Goal: Information Seeking & Learning: Check status

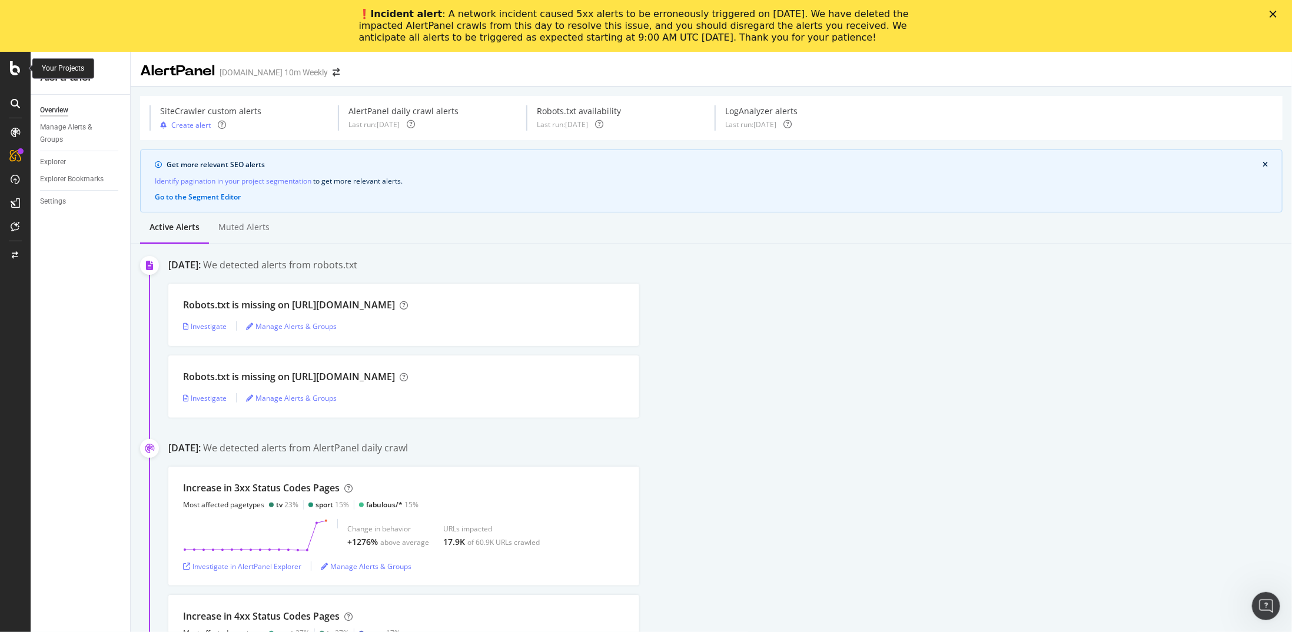
scroll to position [235, 0]
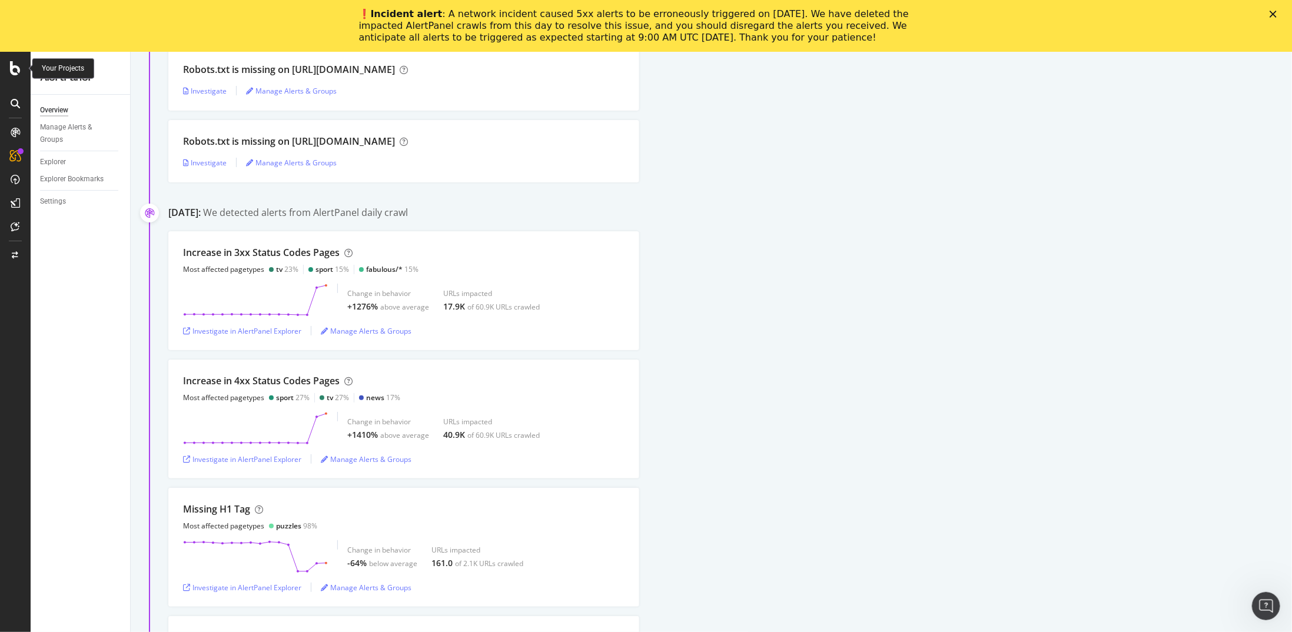
click at [24, 64] on div at bounding box center [15, 68] width 28 height 14
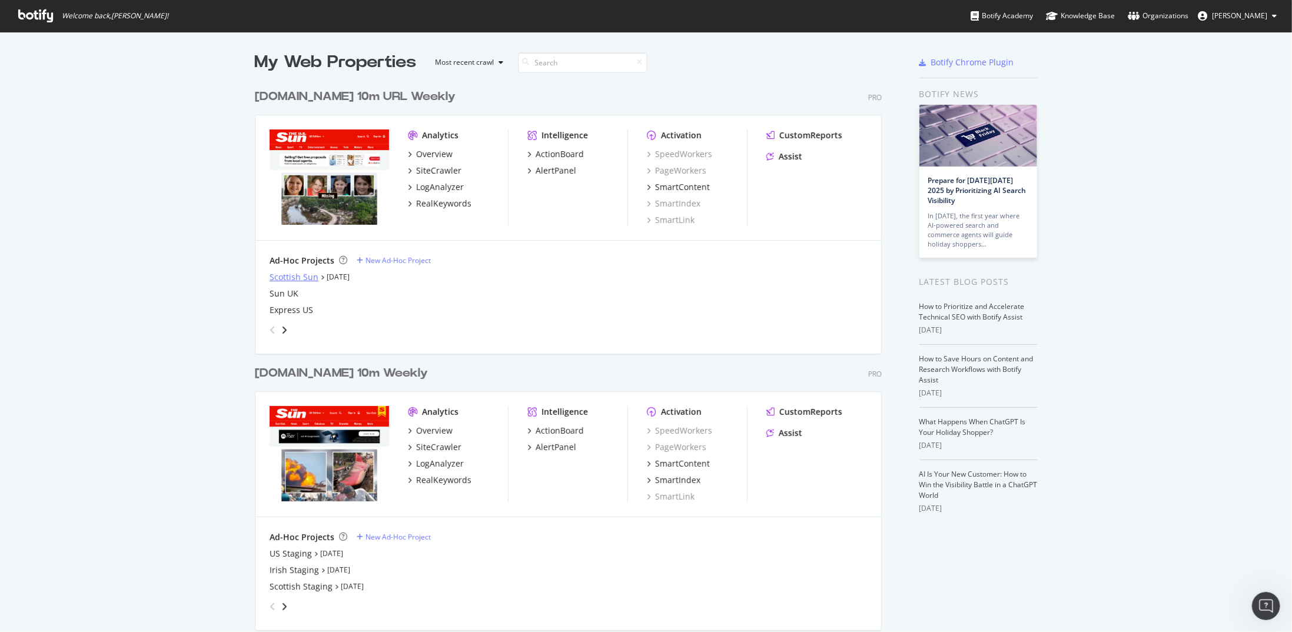
click at [271, 271] on div "Scottish Sun" at bounding box center [294, 277] width 49 height 12
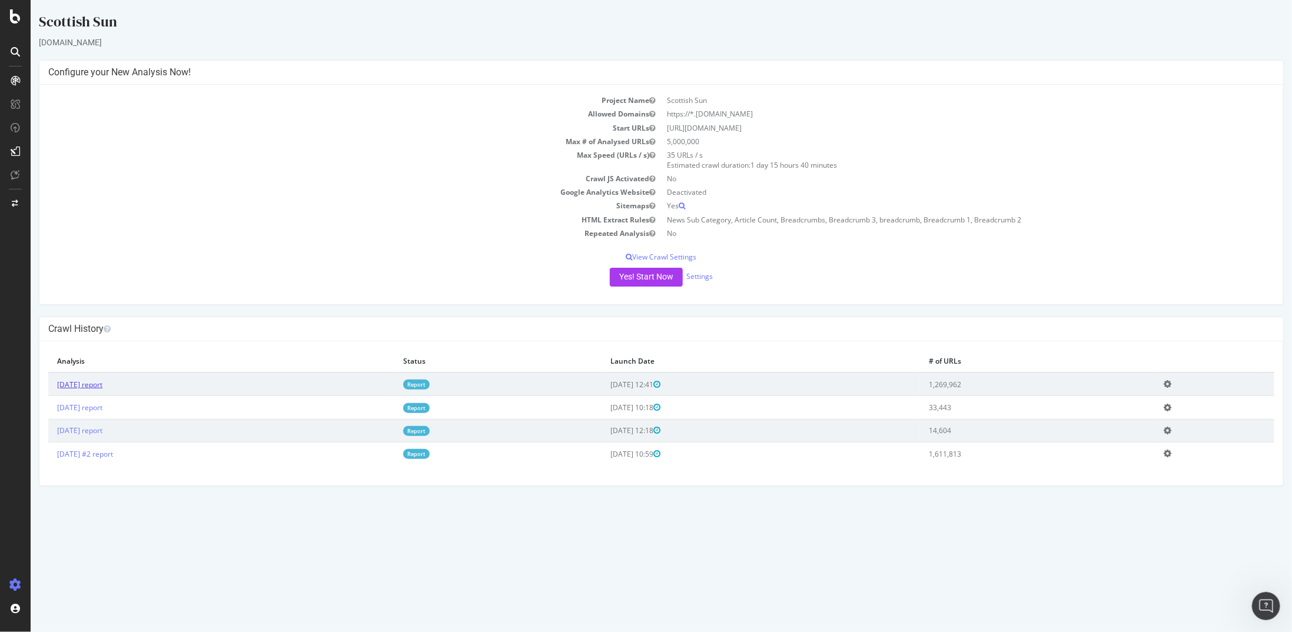
click at [94, 381] on link "[DATE] report" at bounding box center [79, 385] width 45 height 10
click at [112, 451] on link "[DATE] #2 report" at bounding box center [85, 454] width 56 height 10
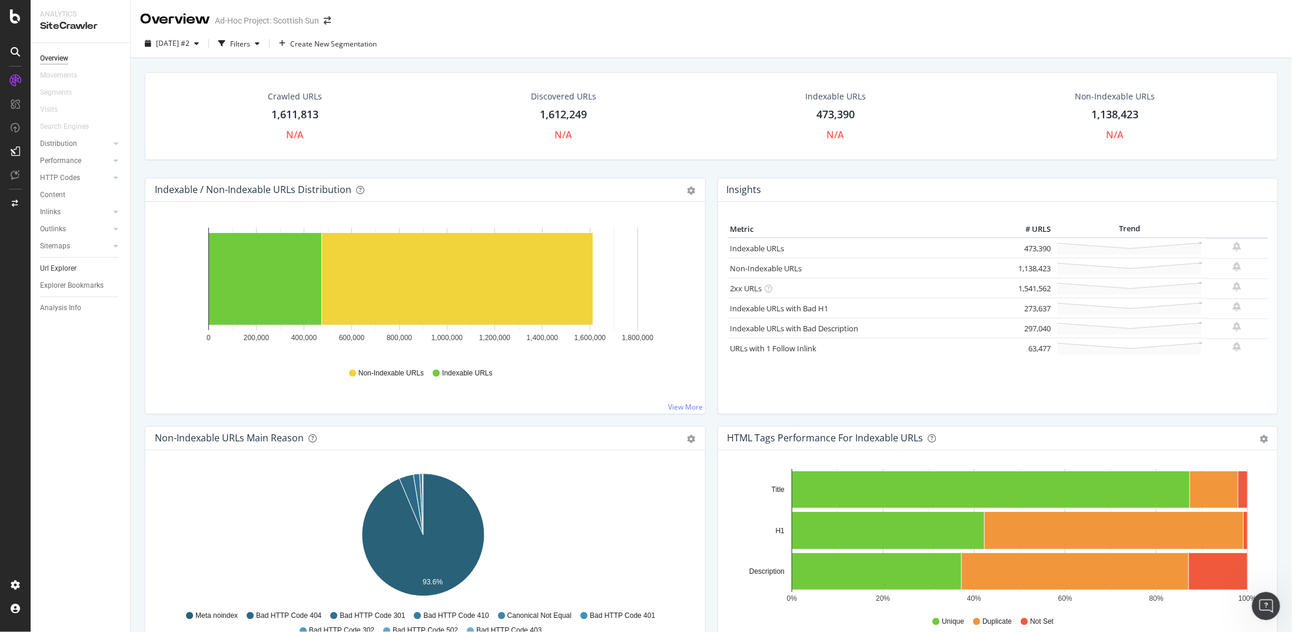
click at [77, 268] on link "Url Explorer" at bounding box center [81, 269] width 82 height 12
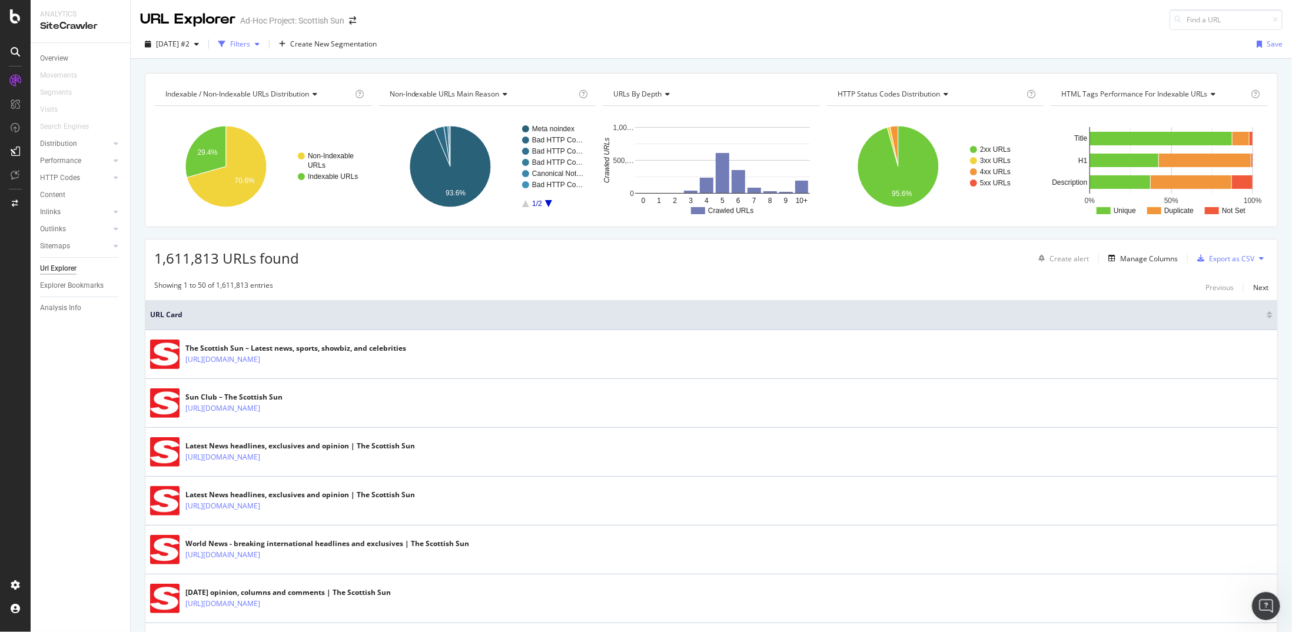
click at [250, 41] on div "Filters" at bounding box center [240, 44] width 20 height 10
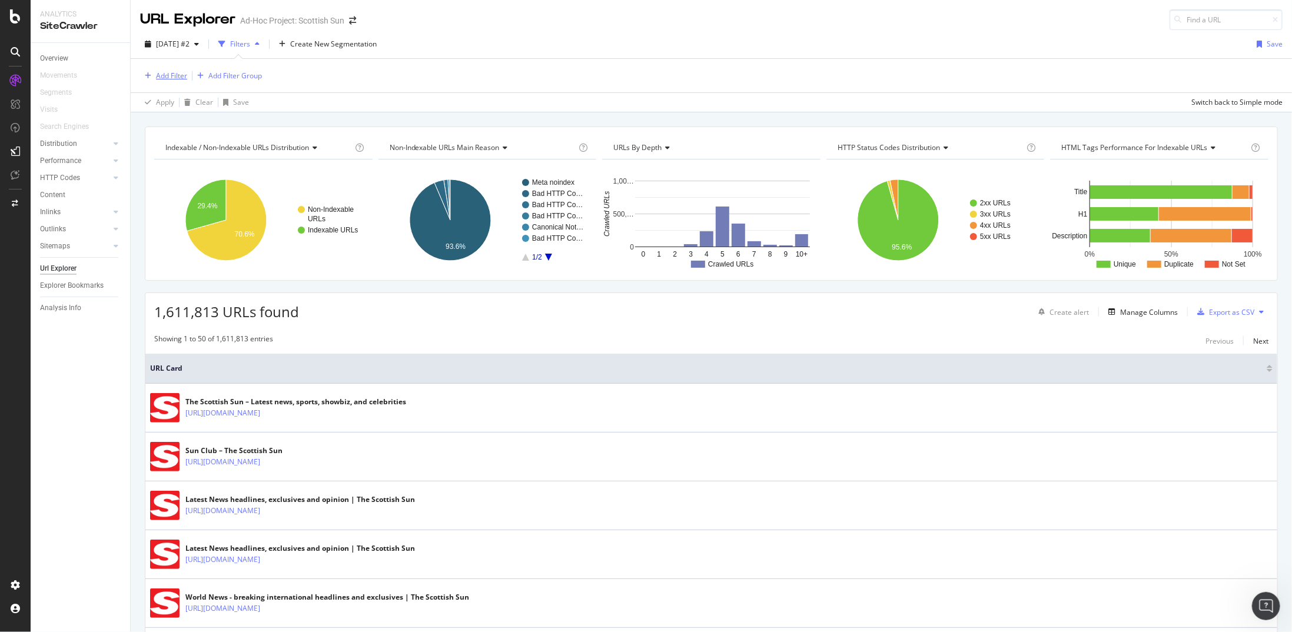
click at [181, 76] on div "Add Filter" at bounding box center [171, 76] width 31 height 10
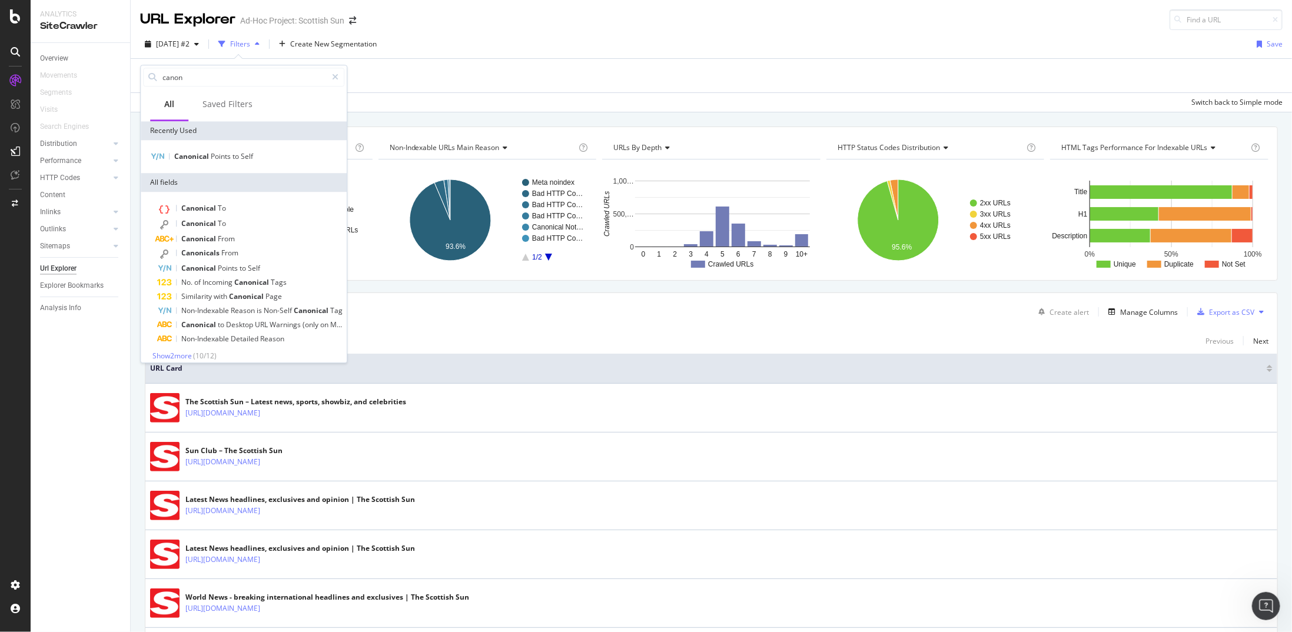
drag, startPoint x: 197, startPoint y: 79, endPoint x: 128, endPoint y: 97, distance: 70.5
click at [128, 97] on body "Analytics SiteCrawler Overview Movements Segments Visits Search Engines Distrib…" at bounding box center [646, 316] width 1292 height 632
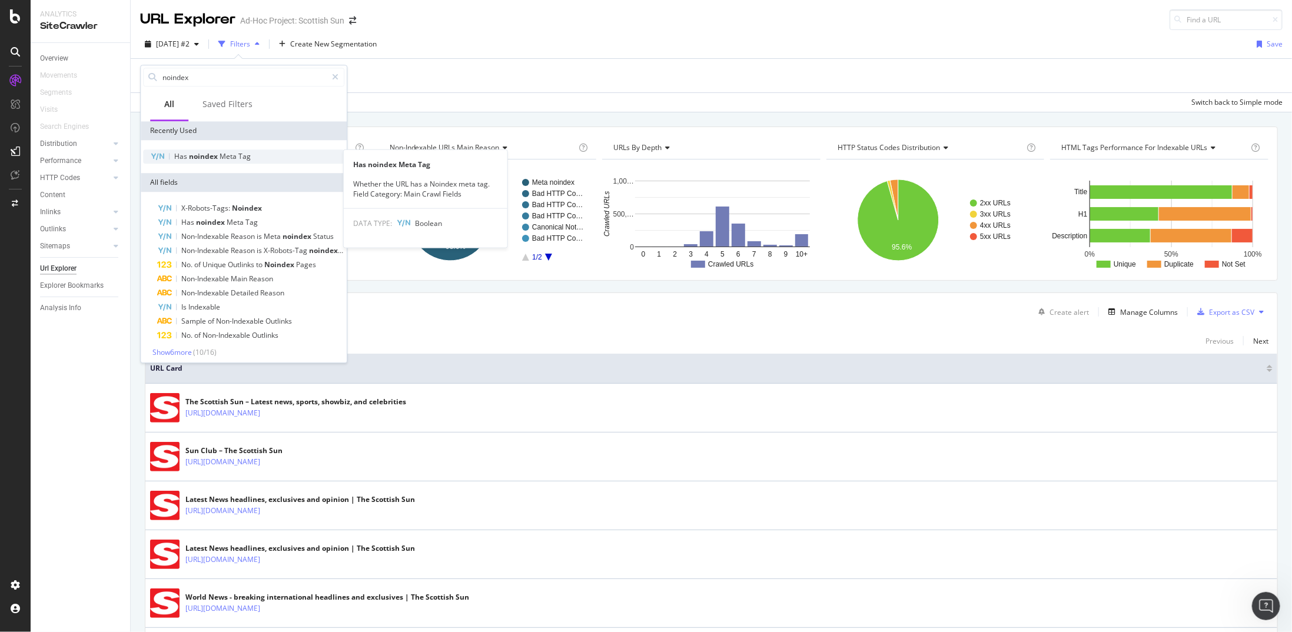
type input "noindex"
click at [191, 155] on span "noindex" at bounding box center [204, 156] width 31 height 10
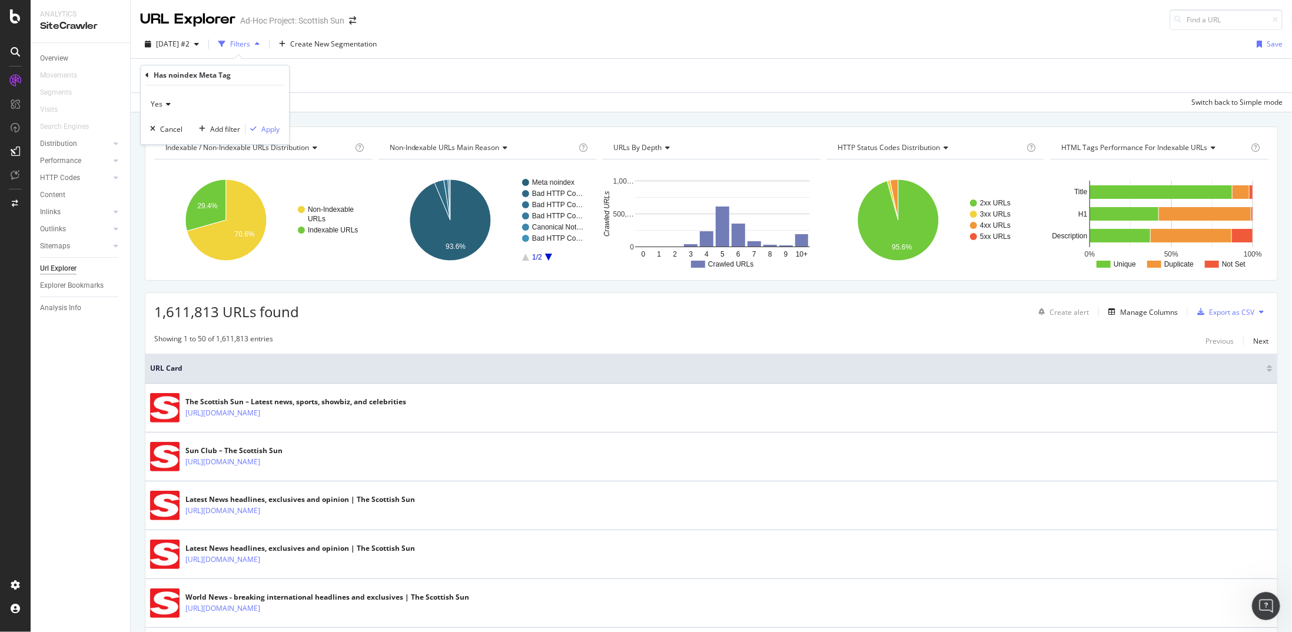
click at [170, 104] on div "Yes" at bounding box center [215, 104] width 130 height 19
click at [166, 147] on div "No" at bounding box center [216, 143] width 126 height 15
click at [236, 130] on div "Add filter" at bounding box center [225, 129] width 30 height 10
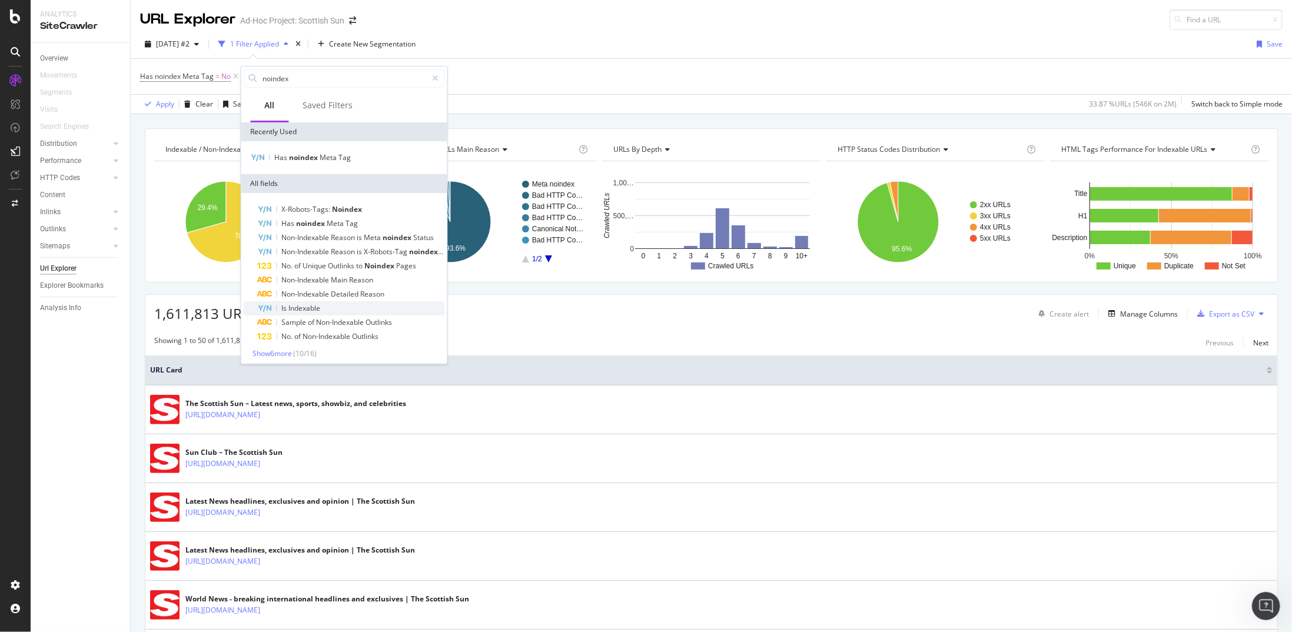
click at [307, 302] on div "Is Indexable" at bounding box center [351, 308] width 187 height 14
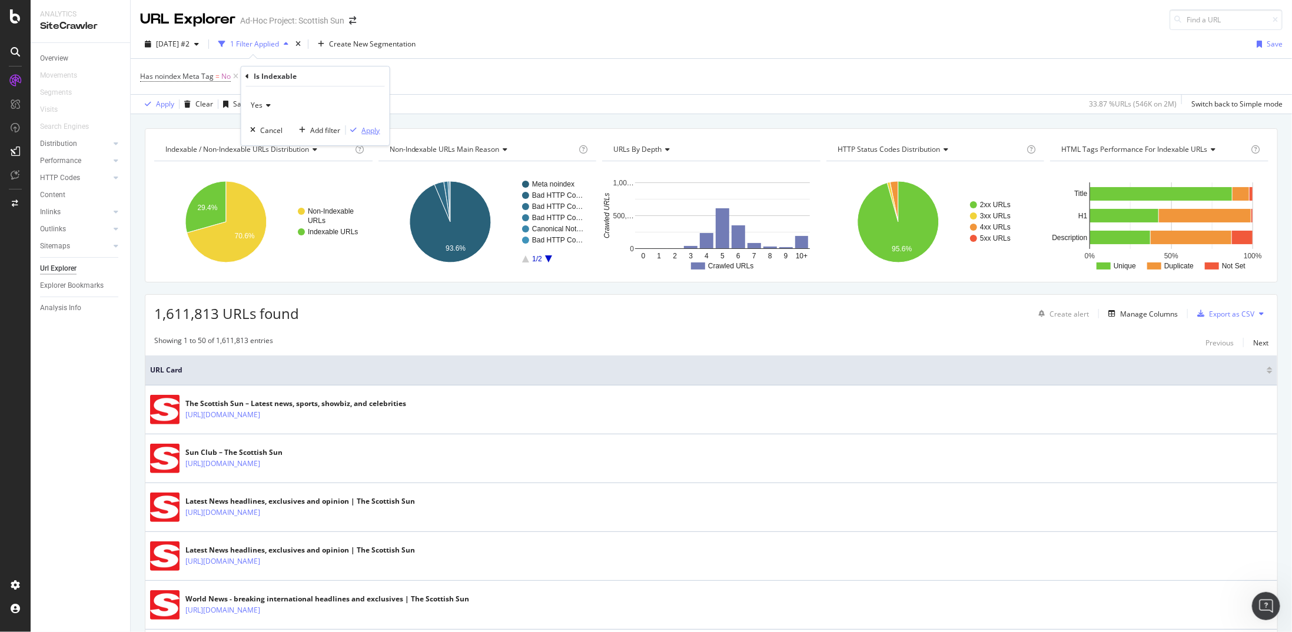
click at [376, 125] on div "Apply" at bounding box center [371, 130] width 18 height 10
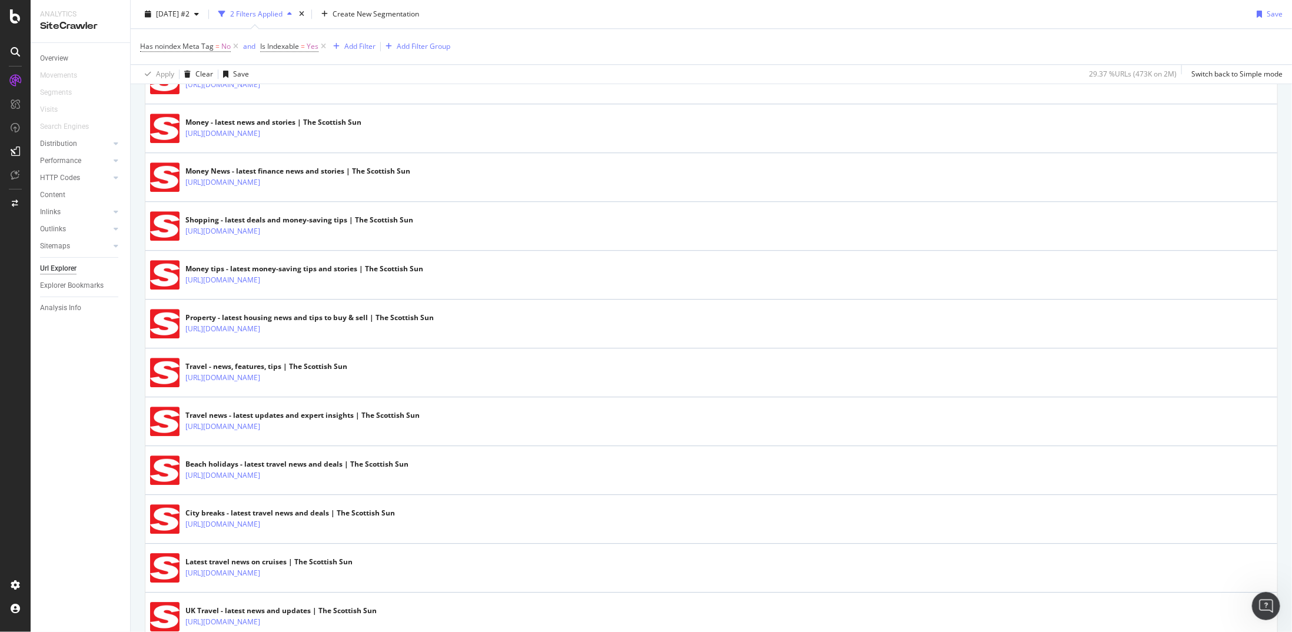
scroll to position [1896, 0]
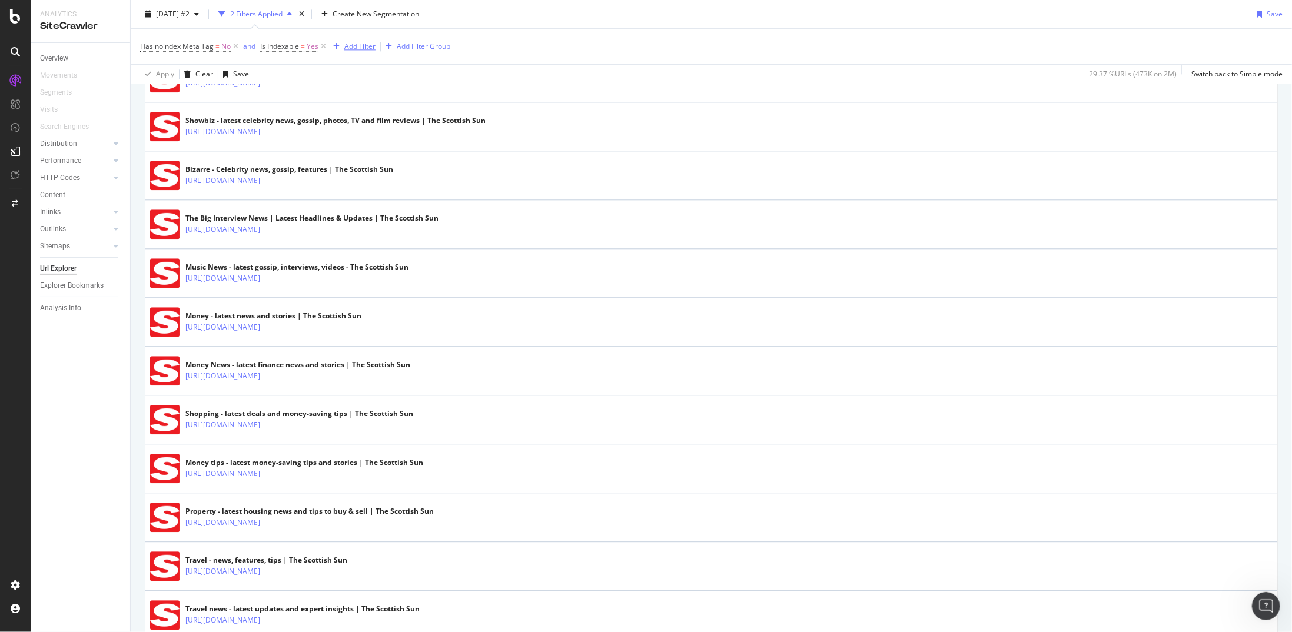
click at [353, 46] on div "Add Filter" at bounding box center [359, 46] width 31 height 10
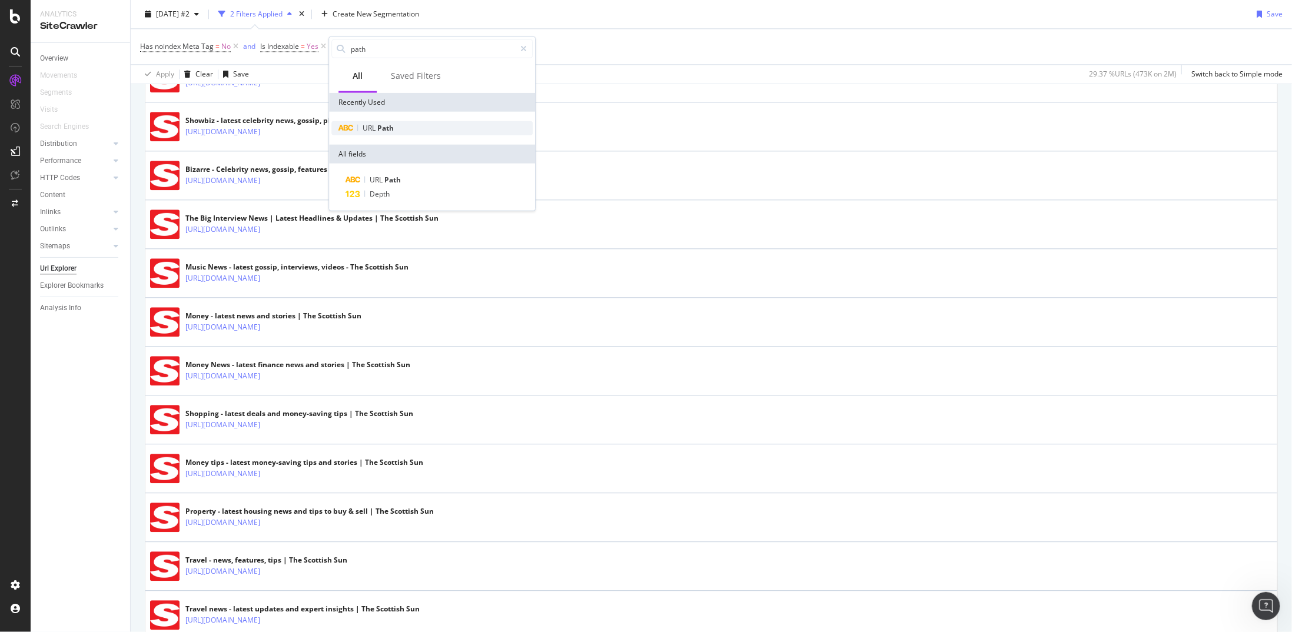
type input "path"
click at [389, 125] on span "Path" at bounding box center [385, 128] width 16 height 10
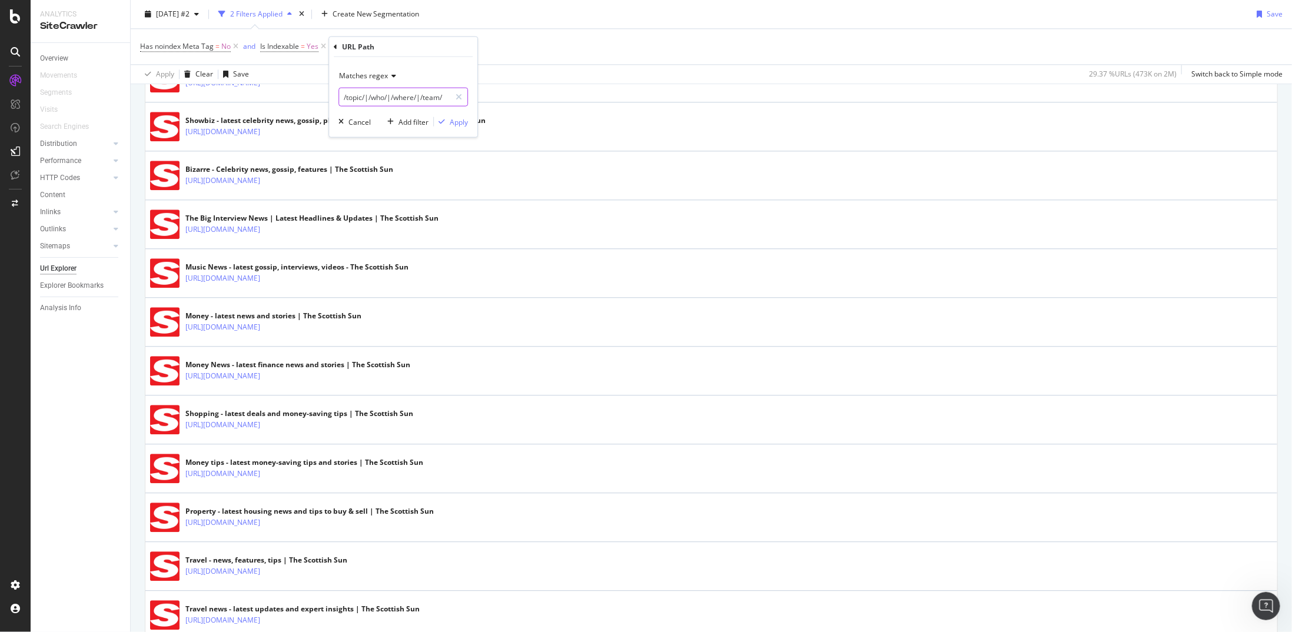
click at [396, 98] on input "/topic/|/who/|/where/|/team/" at bounding box center [394, 97] width 111 height 19
type input "[0-9]"
click at [460, 124] on div "Apply" at bounding box center [459, 122] width 18 height 10
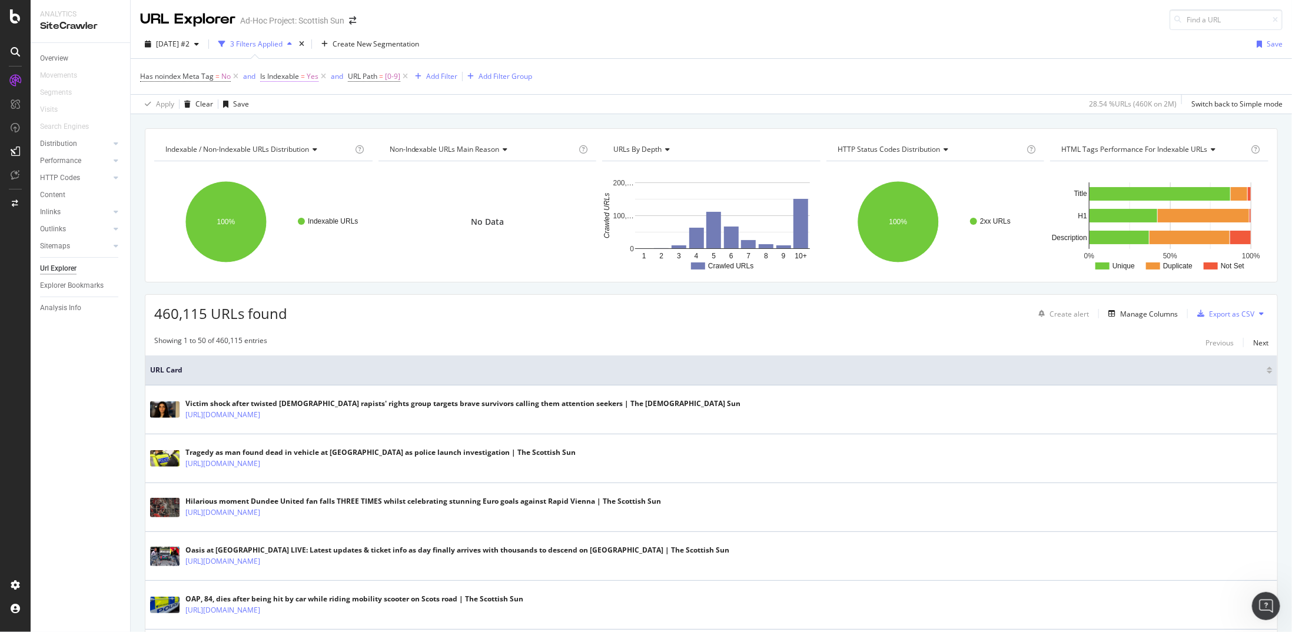
click at [278, 75] on span "Is Indexable" at bounding box center [279, 76] width 39 height 10
click at [195, 75] on span "Has noindex Meta Tag" at bounding box center [177, 76] width 74 height 10
click at [165, 106] on div "No" at bounding box center [215, 103] width 130 height 19
click at [164, 125] on span "Yes" at bounding box center [162, 127] width 12 height 10
click at [276, 128] on div "Apply" at bounding box center [270, 128] width 18 height 10
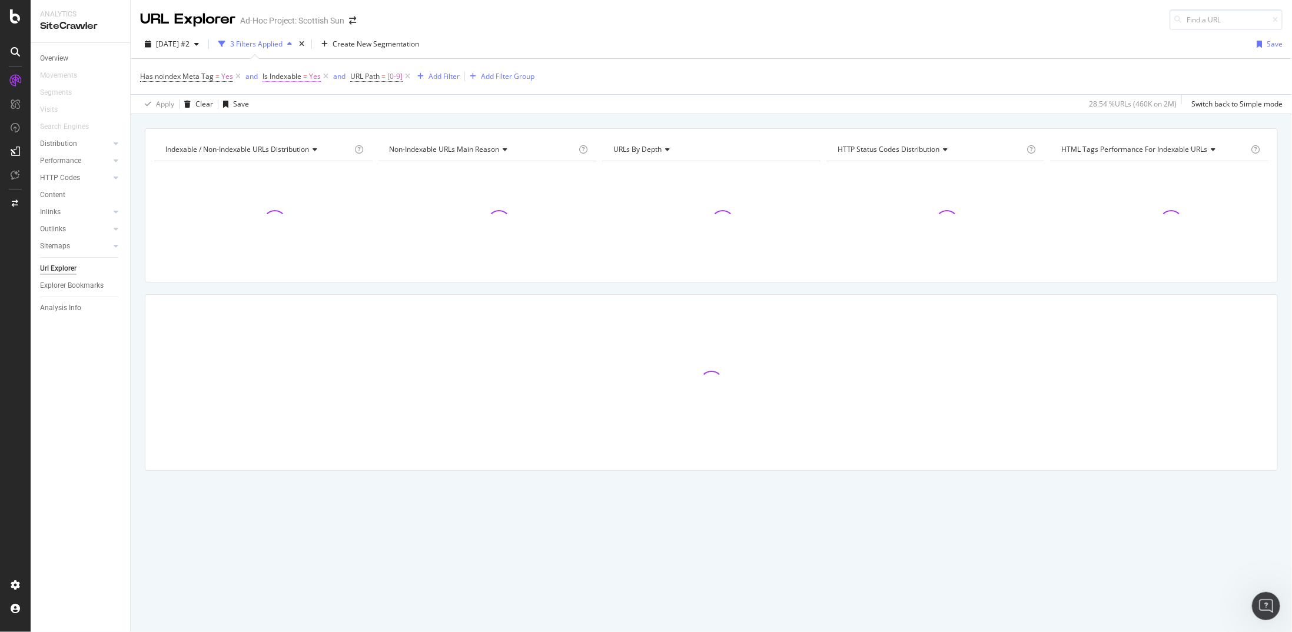
click at [302, 75] on span "Is Indexable = Yes" at bounding box center [292, 76] width 58 height 11
click at [288, 104] on icon at bounding box center [288, 102] width 8 height 7
click at [287, 142] on div "No" at bounding box center [338, 142] width 126 height 15
click at [399, 125] on div "Apply" at bounding box center [392, 128] width 18 height 10
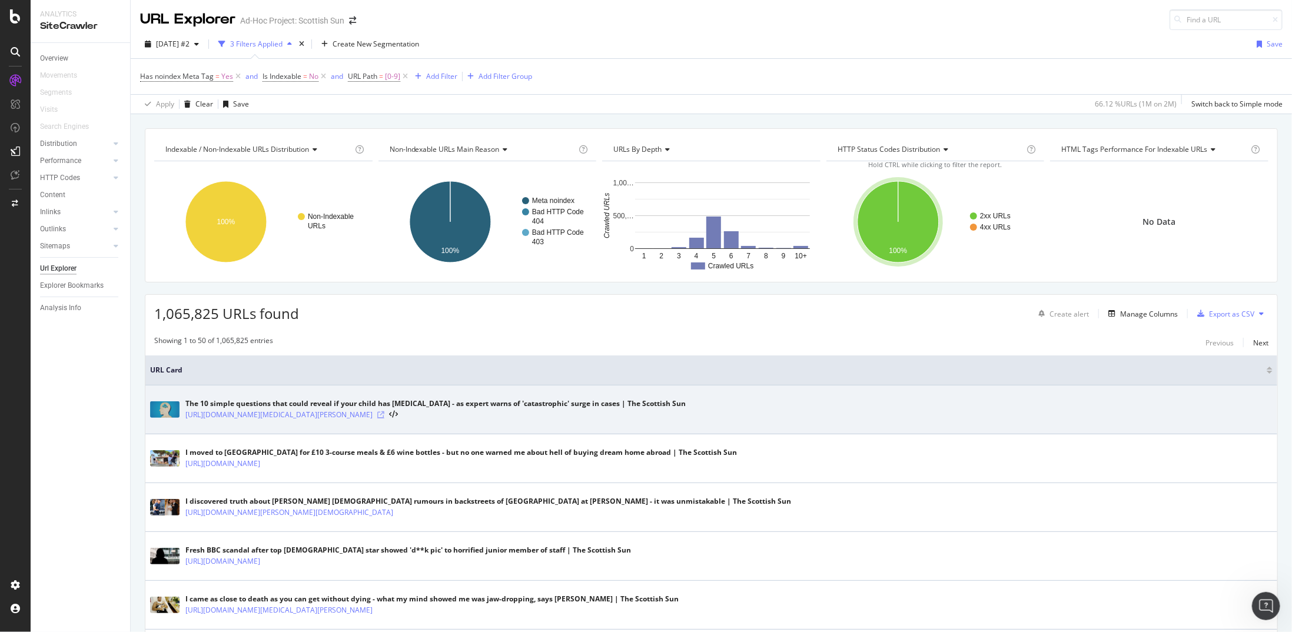
click at [384, 411] on icon at bounding box center [380, 414] width 7 height 7
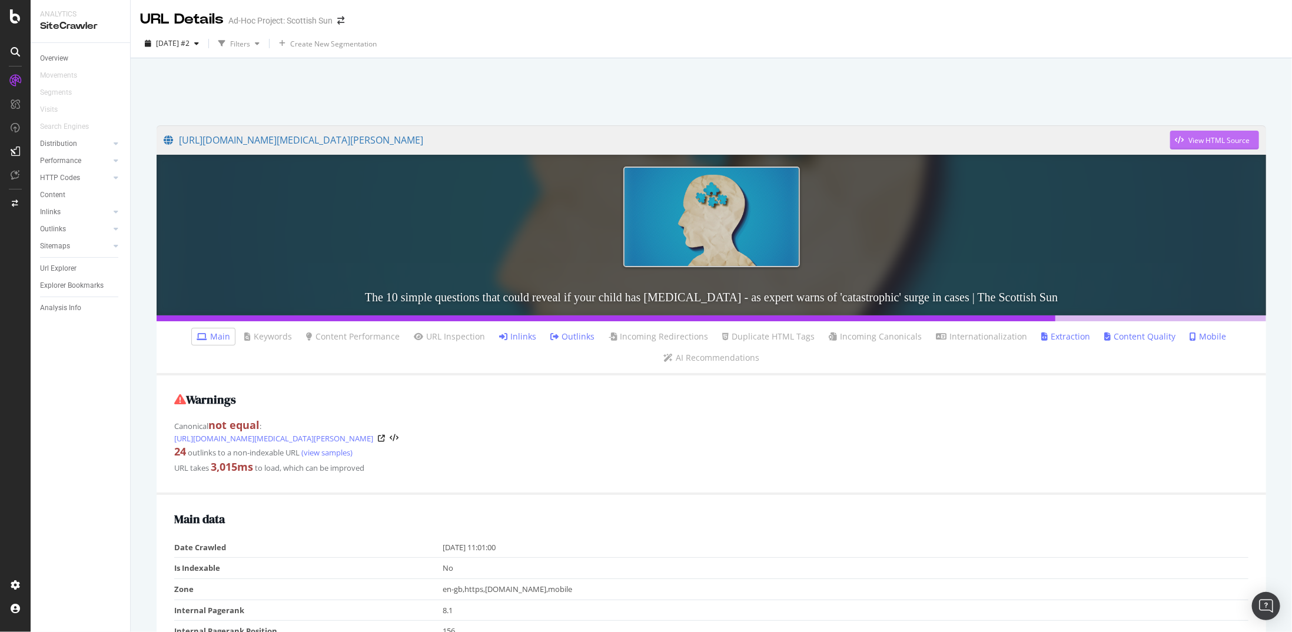
click at [1189, 148] on div "View HTML Source" at bounding box center [1209, 140] width 79 height 18
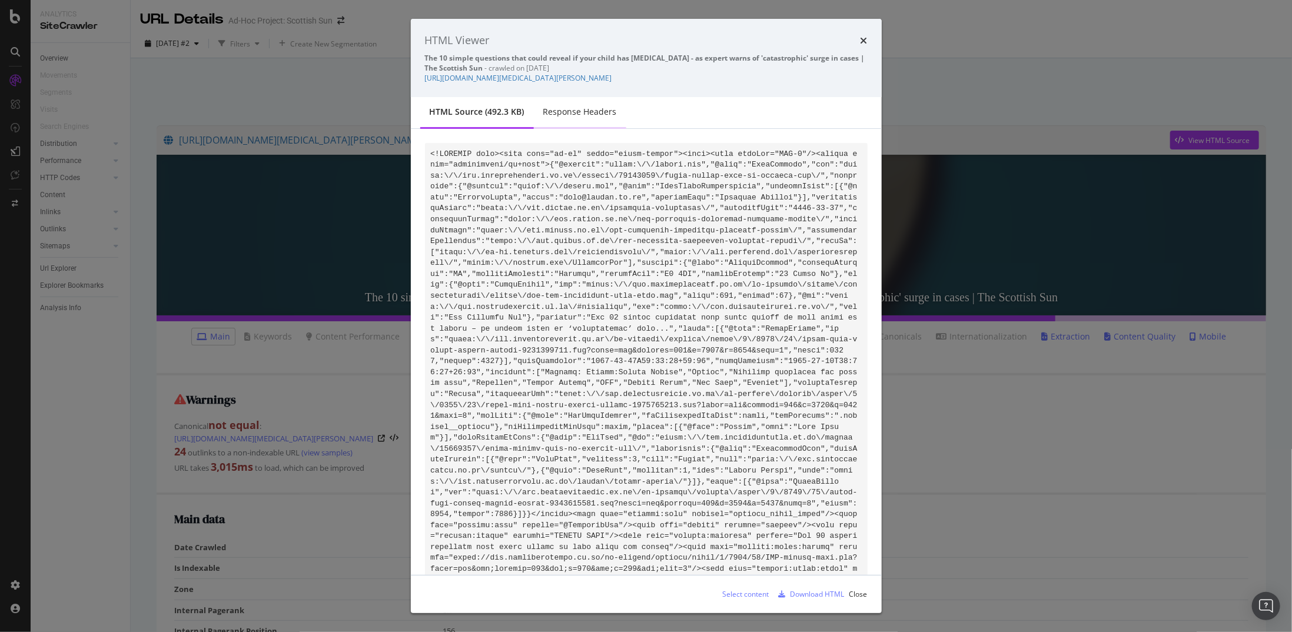
click at [596, 115] on div "Response Headers" at bounding box center [580, 112] width 74 height 12
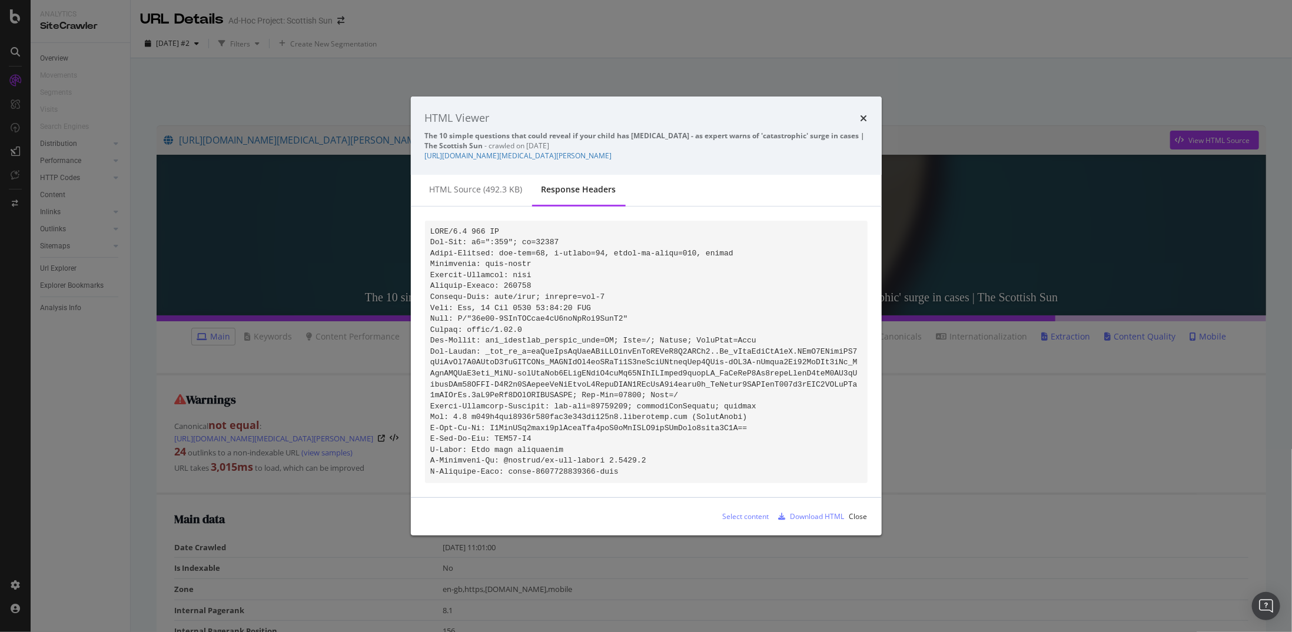
click at [458, 184] on div "HTML source (492.3 KB)" at bounding box center [476, 190] width 93 height 12
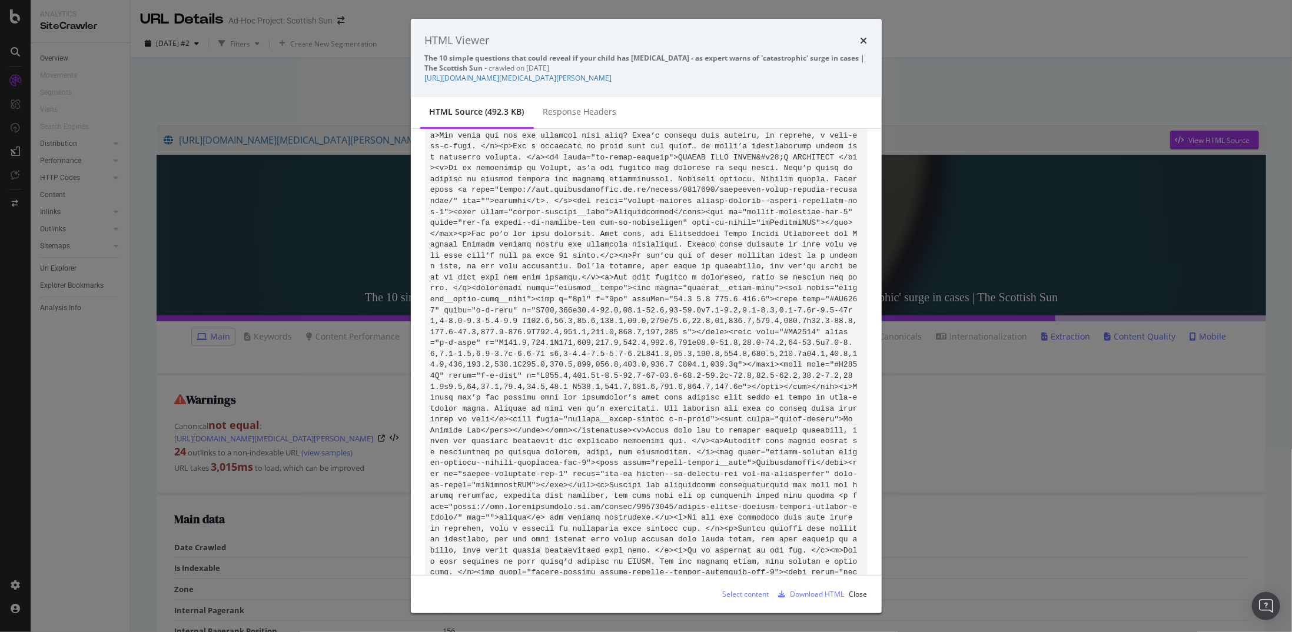
scroll to position [55429, 0]
click at [799, 593] on div "Download HTML" at bounding box center [818, 594] width 54 height 10
